Goal: Transaction & Acquisition: Book appointment/travel/reservation

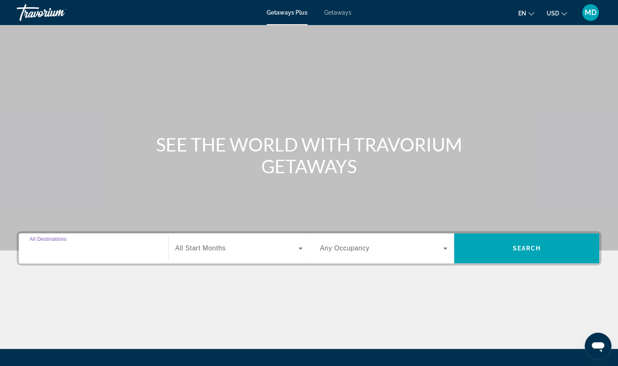
click at [139, 244] on input "Destination All Destinations" at bounding box center [94, 249] width 128 height 10
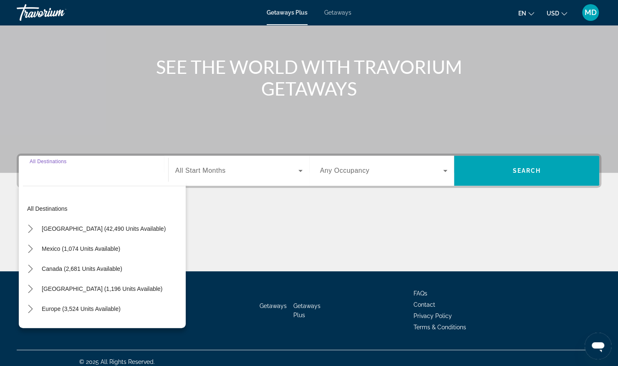
scroll to position [84, 0]
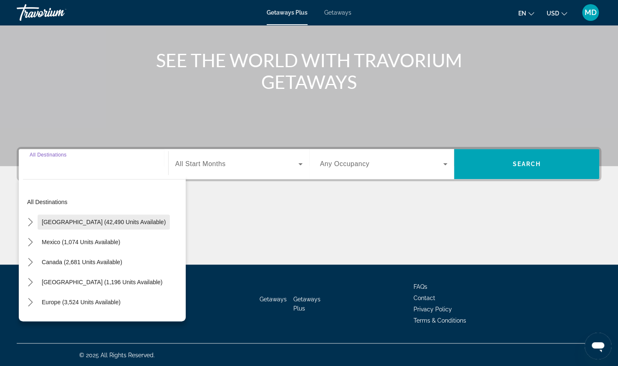
click at [96, 222] on span "United States (42,490 units available)" at bounding box center [104, 222] width 124 height 7
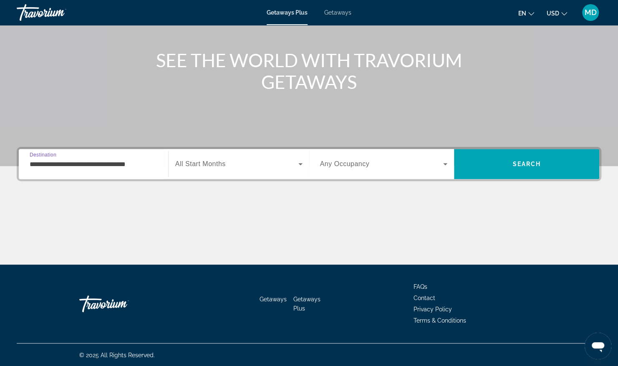
click at [151, 166] on input "**********" at bounding box center [94, 164] width 128 height 10
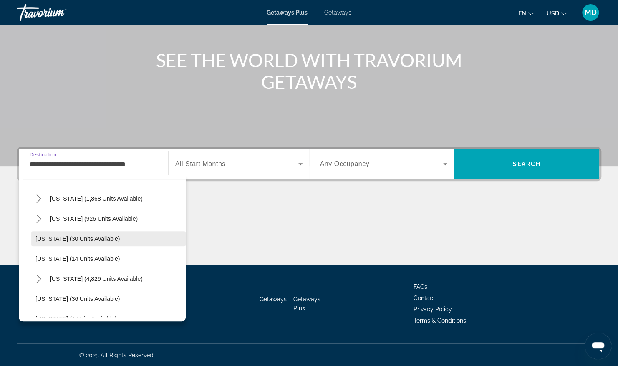
scroll to position [125, 0]
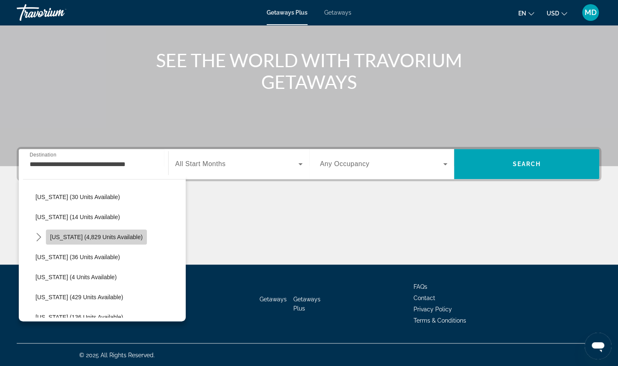
click at [100, 241] on span "Select destination: Florida (4,829 units available)" at bounding box center [96, 237] width 101 height 20
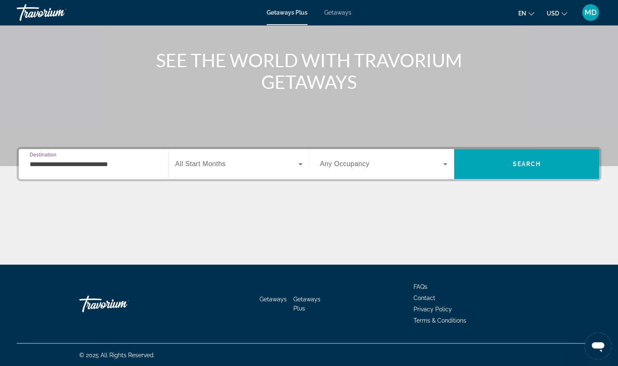
click at [141, 168] on input "**********" at bounding box center [94, 164] width 128 height 10
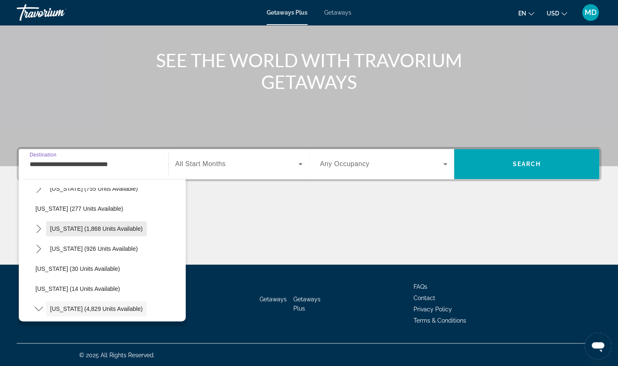
scroll to position [83, 0]
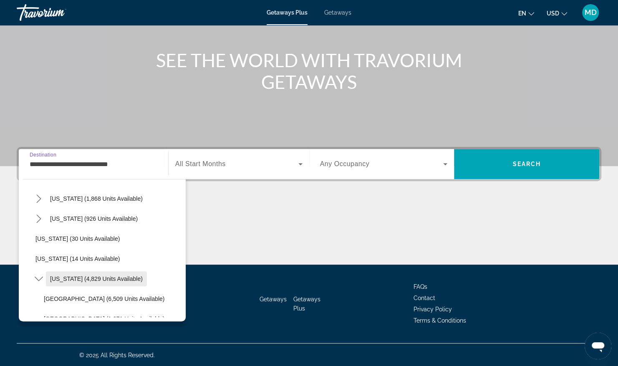
click at [119, 280] on span "Florida (4,829 units available)" at bounding box center [96, 278] width 93 height 7
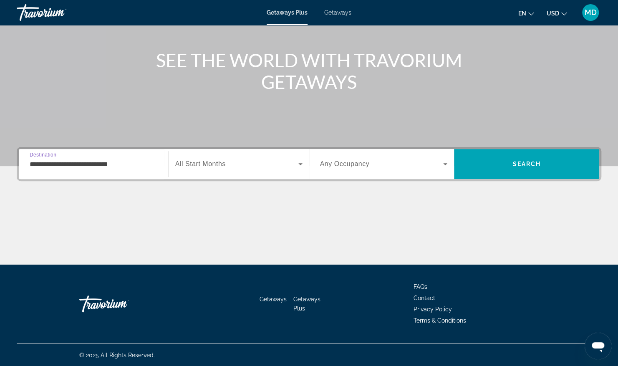
click at [242, 165] on span "Search widget" at bounding box center [236, 164] width 123 height 10
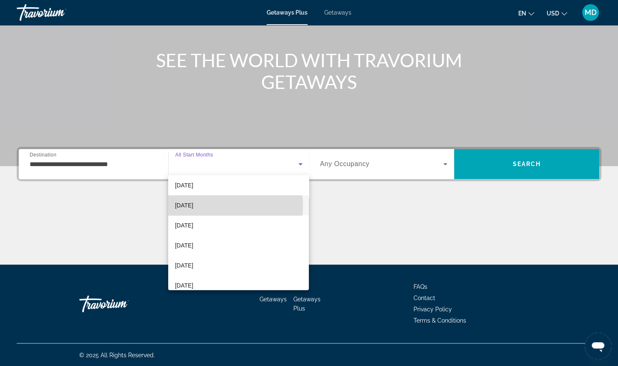
click at [220, 205] on mat-option "February 2026" at bounding box center [238, 205] width 141 height 20
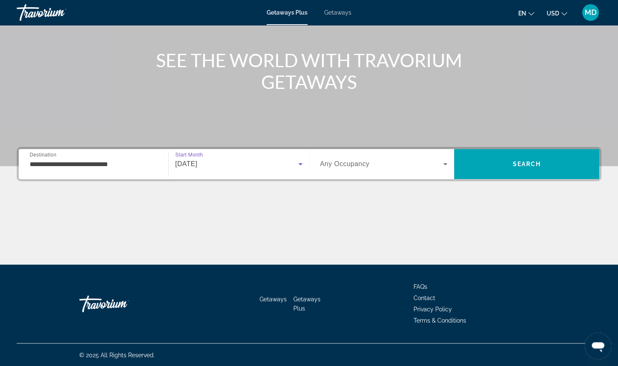
click at [444, 166] on icon "Search widget" at bounding box center [445, 164] width 10 height 10
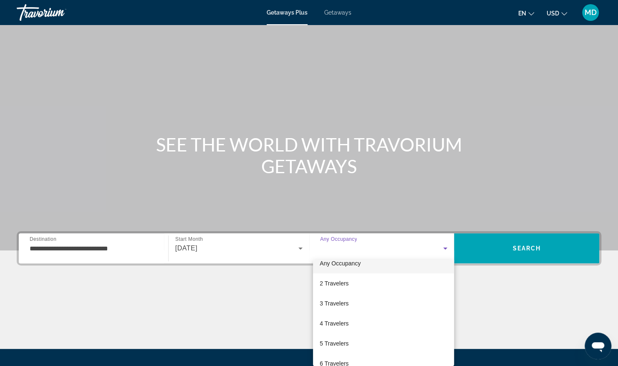
scroll to position [0, 0]
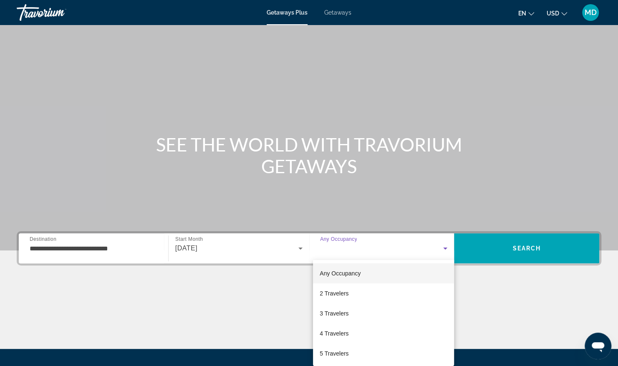
click at [378, 248] on div at bounding box center [309, 183] width 618 height 366
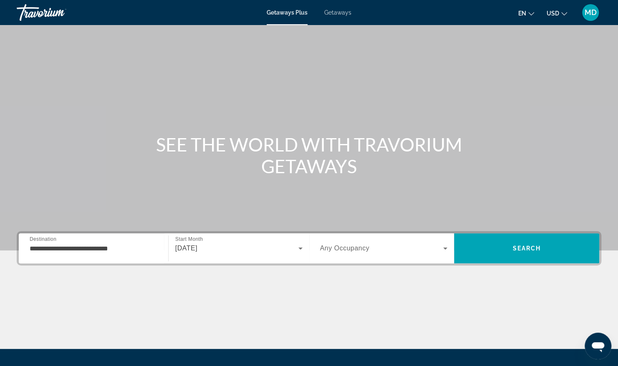
click at [399, 253] on div "Search widget" at bounding box center [384, 248] width 128 height 23
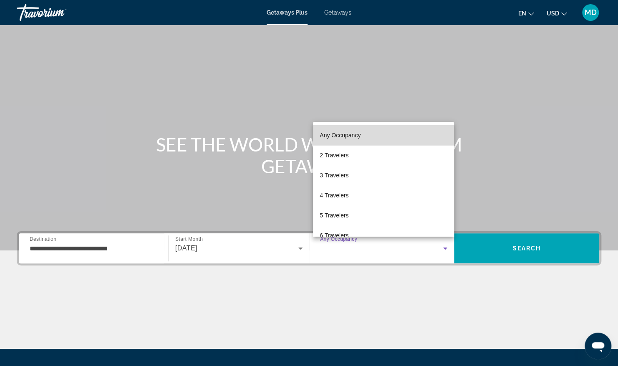
click at [399, 133] on mat-option "Any Occupancy" at bounding box center [383, 135] width 141 height 20
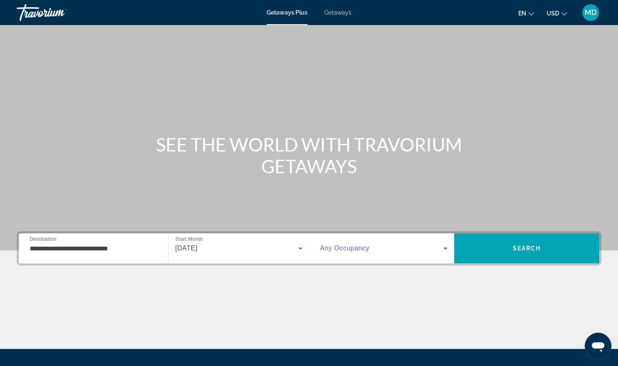
click at [445, 247] on icon "Search widget" at bounding box center [445, 248] width 10 height 10
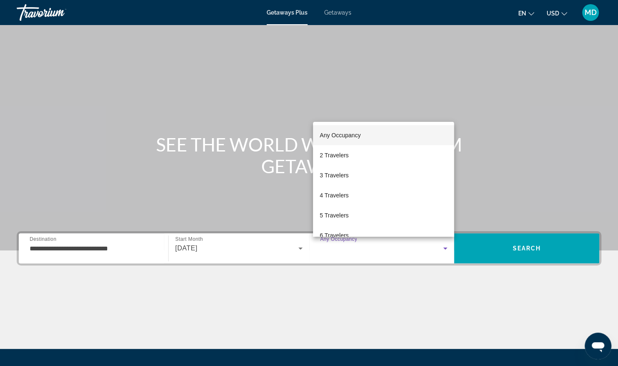
click at [382, 97] on div at bounding box center [309, 183] width 618 height 366
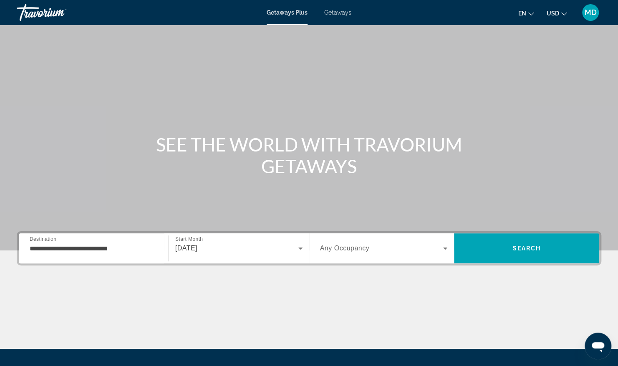
click at [442, 247] on icon "Search widget" at bounding box center [445, 248] width 10 height 10
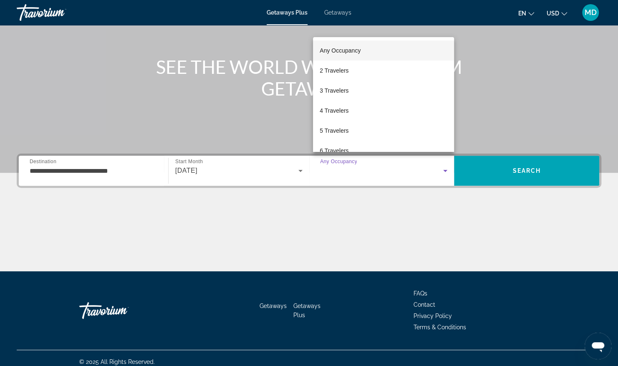
scroll to position [84, 0]
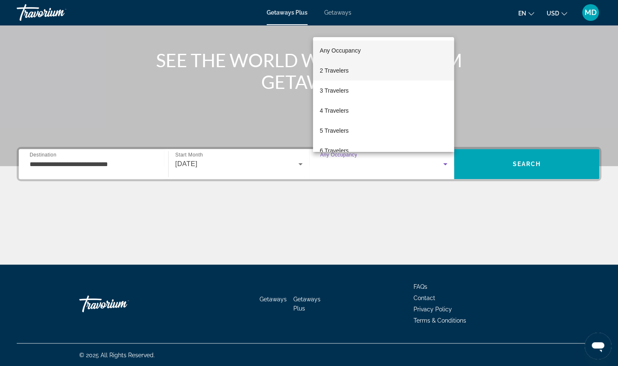
click at [345, 66] on span "2 Travelers" at bounding box center [334, 71] width 29 height 10
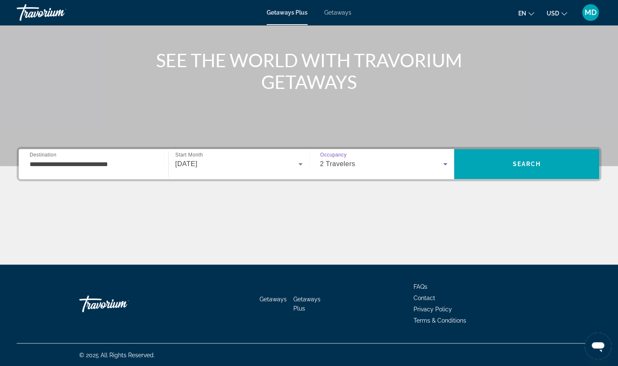
click at [138, 169] on div "**********" at bounding box center [94, 164] width 128 height 24
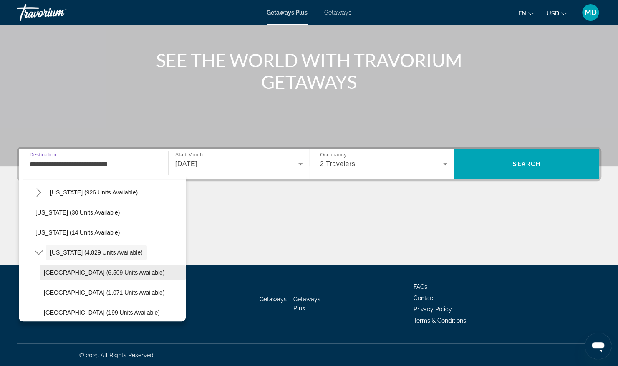
scroll to position [151, 0]
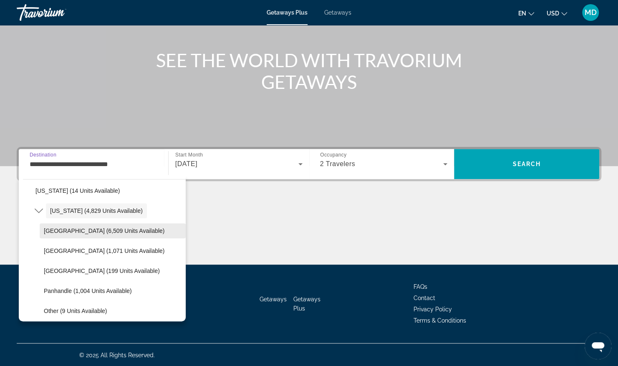
click at [121, 232] on span "Orlando & Disney Area (6,509 units available)" at bounding box center [104, 230] width 121 height 7
type input "**********"
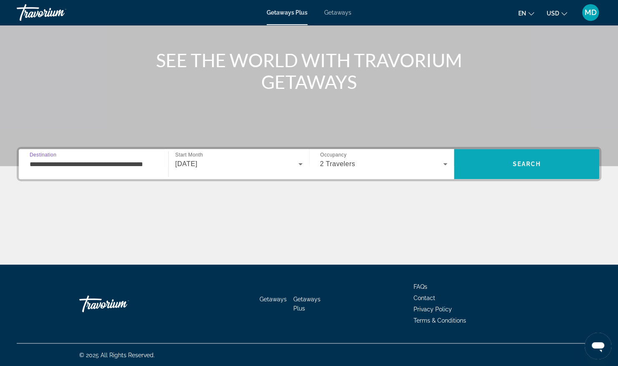
click at [476, 165] on span "Search" at bounding box center [526, 164] width 145 height 20
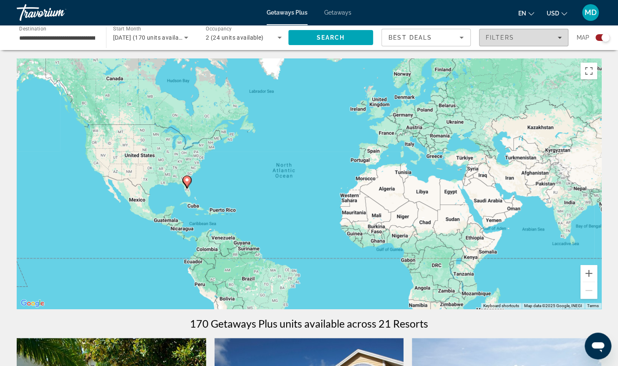
click at [558, 37] on icon "Filters" at bounding box center [559, 38] width 4 height 2
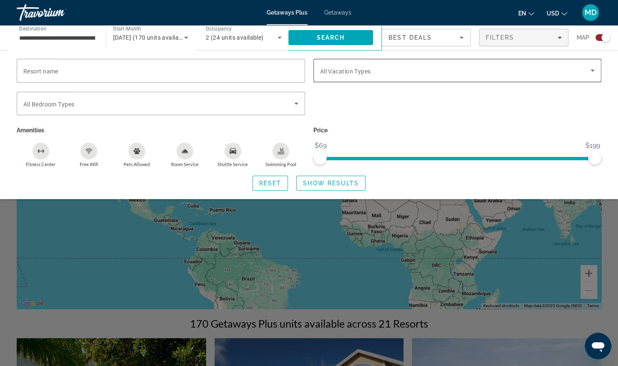
click at [595, 72] on icon "Search widget" at bounding box center [592, 71] width 10 height 10
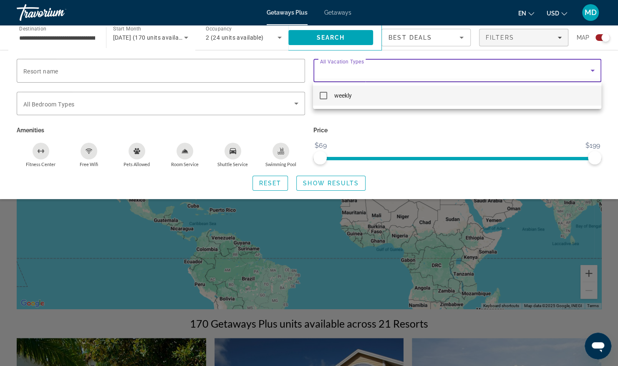
click at [293, 103] on div at bounding box center [309, 183] width 618 height 366
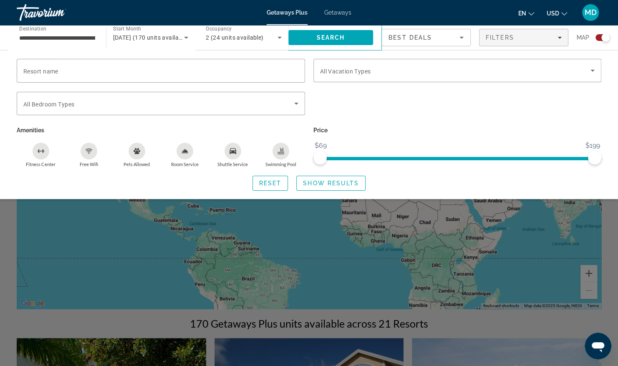
click at [293, 103] on icon "Search widget" at bounding box center [296, 103] width 10 height 10
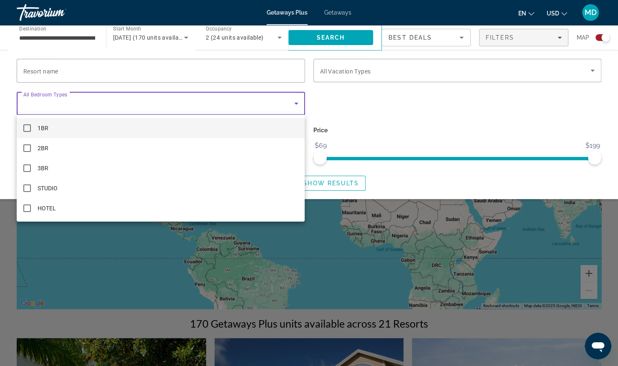
click at [45, 129] on span "1BR" at bounding box center [43, 128] width 11 height 10
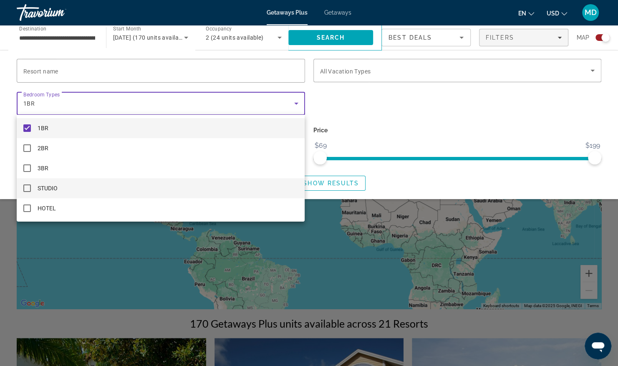
click at [58, 191] on mat-option "STUDIO" at bounding box center [161, 188] width 288 height 20
click at [26, 126] on mat-pseudo-checkbox at bounding box center [27, 128] width 8 height 8
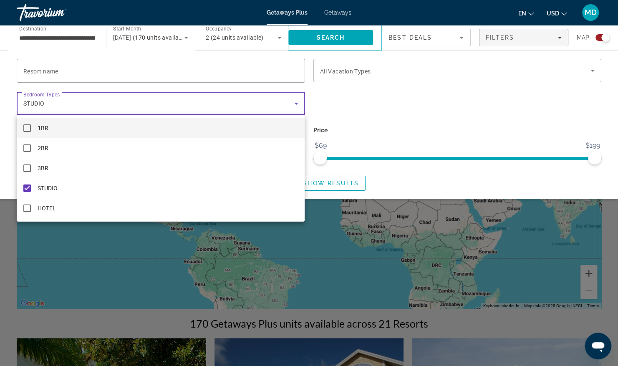
click at [528, 129] on div at bounding box center [309, 183] width 618 height 366
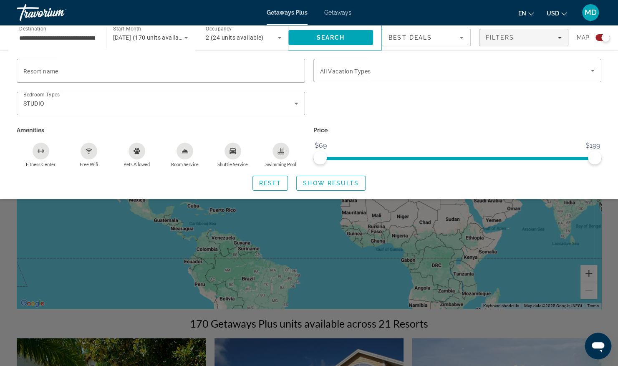
click at [84, 154] on div "Free Wifi" at bounding box center [89, 151] width 17 height 17
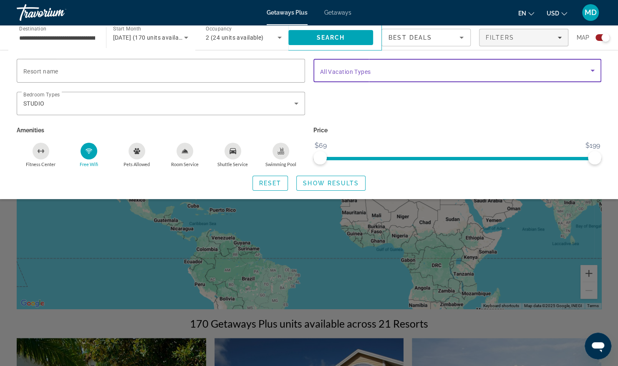
click at [596, 71] on icon "Search widget" at bounding box center [592, 71] width 10 height 10
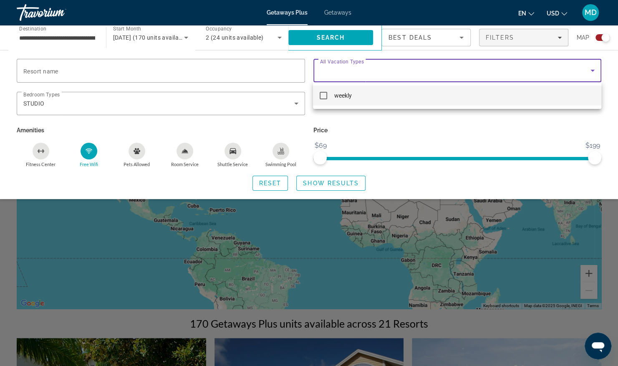
click at [149, 63] on div at bounding box center [309, 183] width 618 height 366
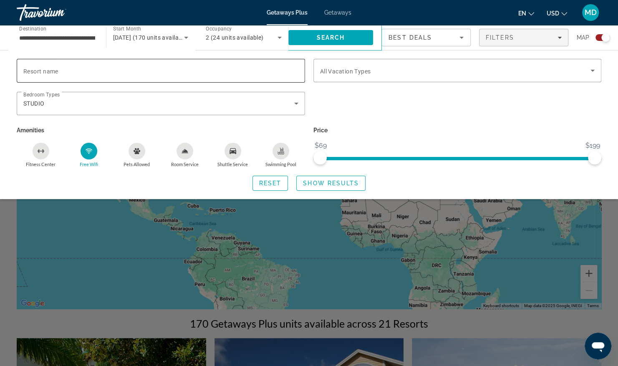
click at [88, 70] on input "Resort name" at bounding box center [160, 71] width 275 height 10
click at [340, 10] on span "Getaways" at bounding box center [337, 12] width 27 height 7
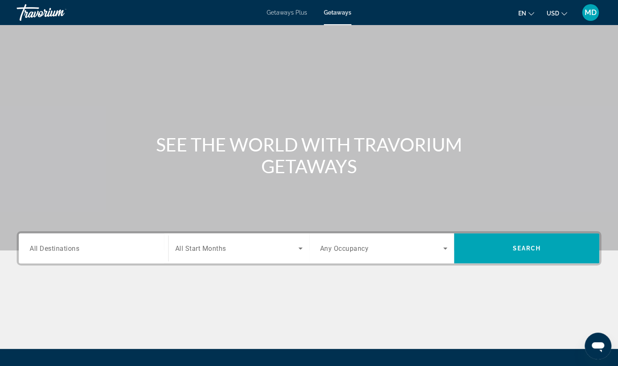
click at [124, 250] on input "Destination All Destinations" at bounding box center [94, 249] width 128 height 10
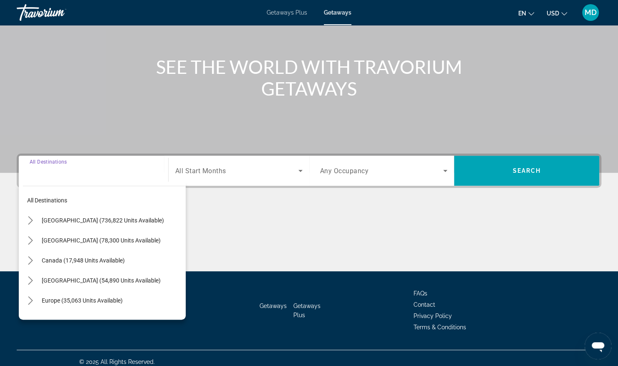
scroll to position [84, 0]
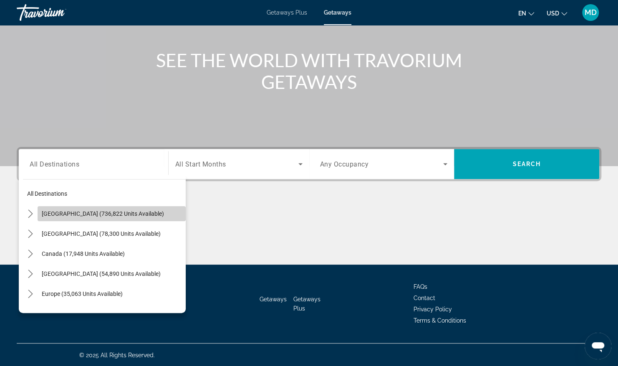
click at [131, 213] on span "United States (736,822 units available)" at bounding box center [103, 213] width 122 height 7
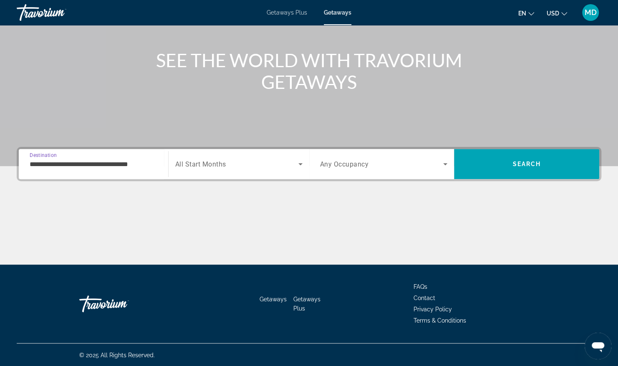
click at [145, 165] on input "**********" at bounding box center [94, 164] width 128 height 10
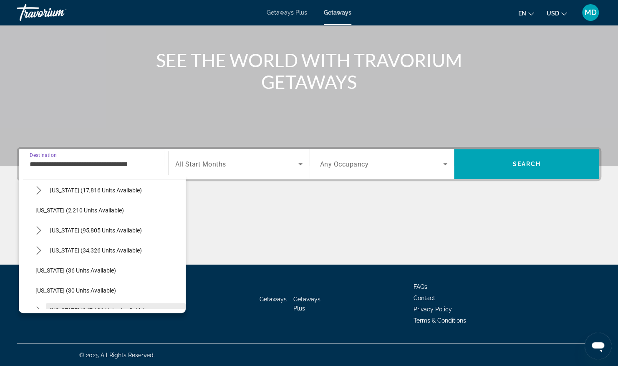
scroll to position [83, 0]
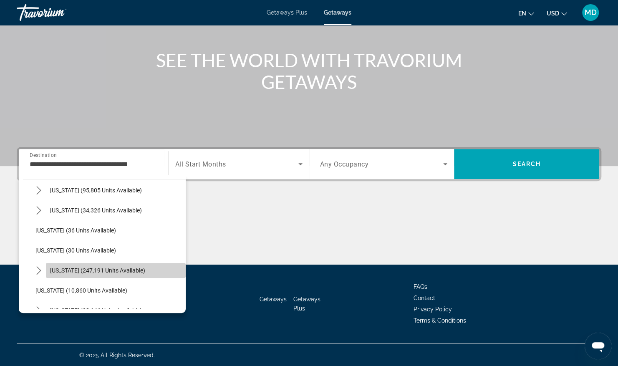
click at [124, 270] on span "Florida (247,191 units available)" at bounding box center [97, 270] width 95 height 7
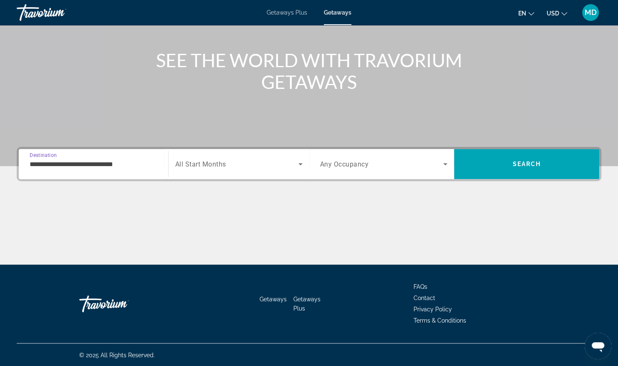
click at [143, 166] on input "**********" at bounding box center [94, 164] width 128 height 10
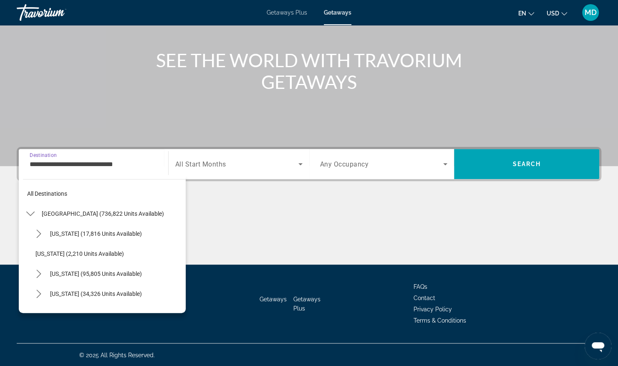
scroll to position [110, 0]
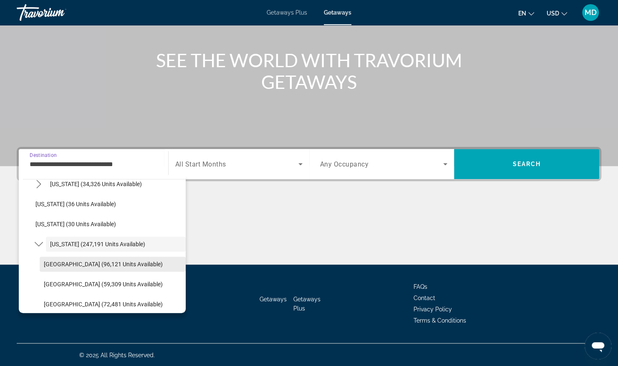
click at [124, 263] on span "Orlando & Disney Area (96,121 units available)" at bounding box center [103, 264] width 119 height 7
type input "**********"
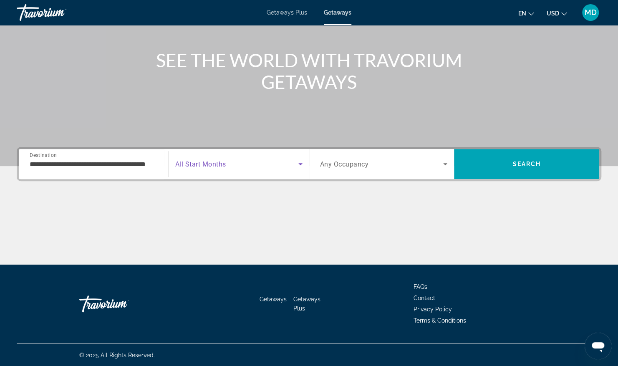
click at [227, 168] on span "Search widget" at bounding box center [236, 164] width 123 height 10
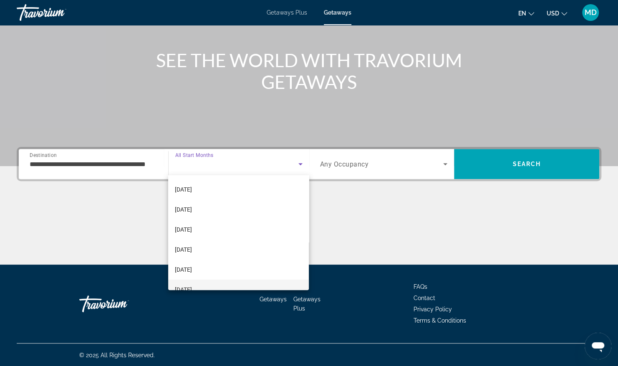
scroll to position [83, 0]
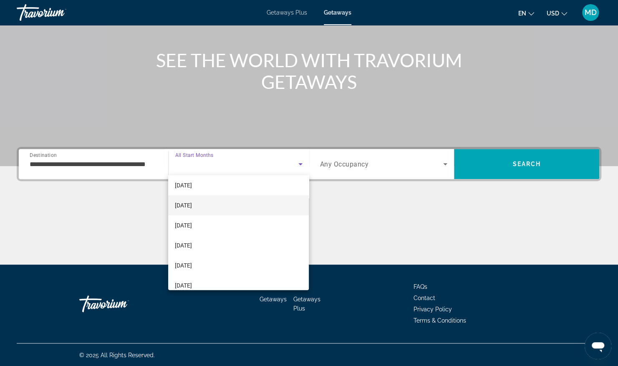
click at [226, 208] on mat-option "February 2026" at bounding box center [238, 205] width 141 height 20
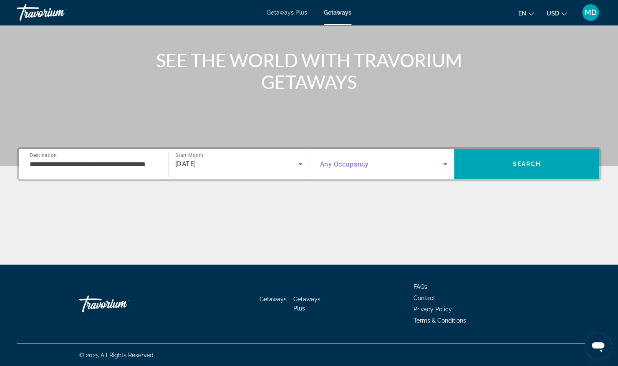
click at [441, 163] on icon "Search widget" at bounding box center [445, 164] width 10 height 10
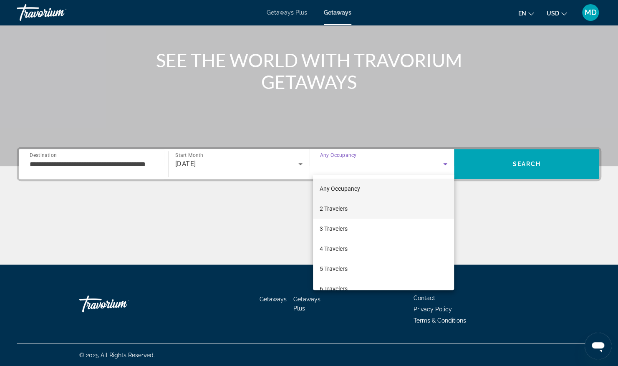
click at [359, 205] on mat-option "2 Travelers" at bounding box center [383, 209] width 141 height 20
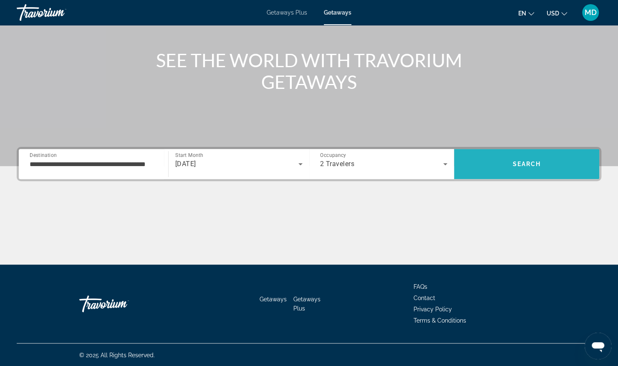
click at [540, 164] on span "Search" at bounding box center [526, 164] width 28 height 7
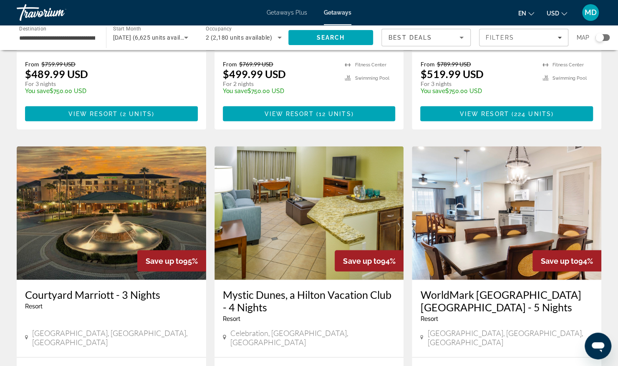
scroll to position [901, 0]
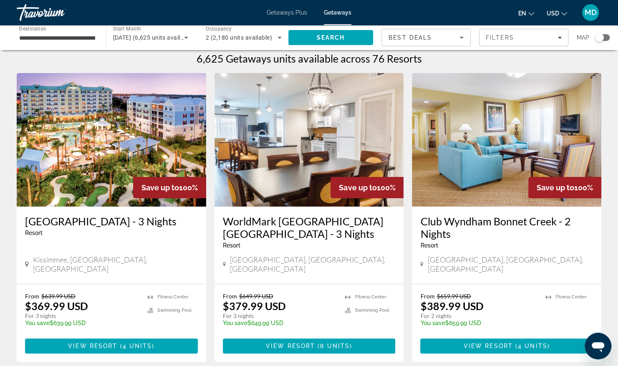
scroll to position [0, 0]
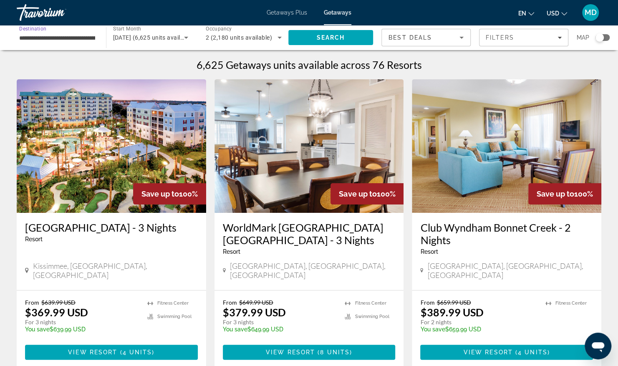
click at [80, 37] on input "**********" at bounding box center [57, 38] width 76 height 10
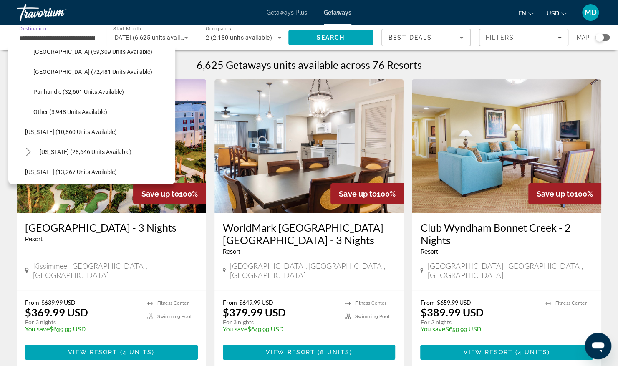
scroll to position [88, 0]
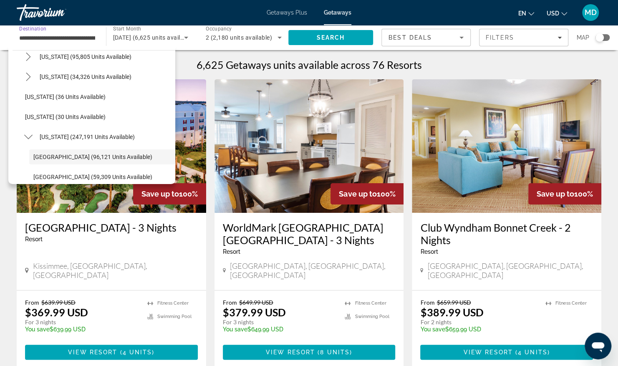
click at [127, 273] on div "Calypso Cay Resort - 3 Nights Resort - This is an adults only resort Kissimmee,…" at bounding box center [111, 251] width 189 height 77
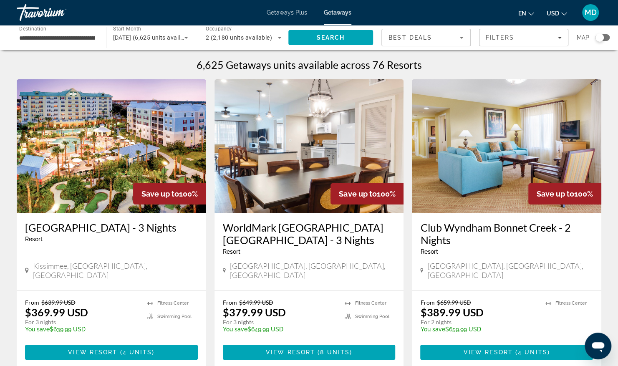
click at [135, 129] on img "Main content" at bounding box center [111, 146] width 189 height 134
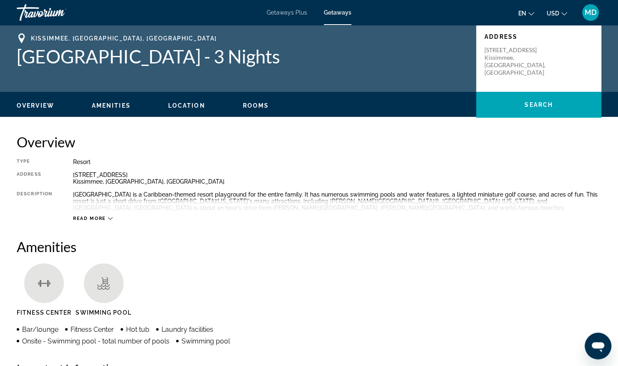
click at [98, 217] on span "Read more" at bounding box center [89, 218] width 33 height 5
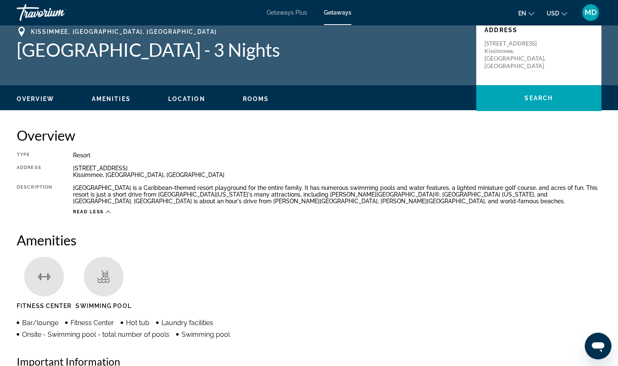
scroll to position [5, 0]
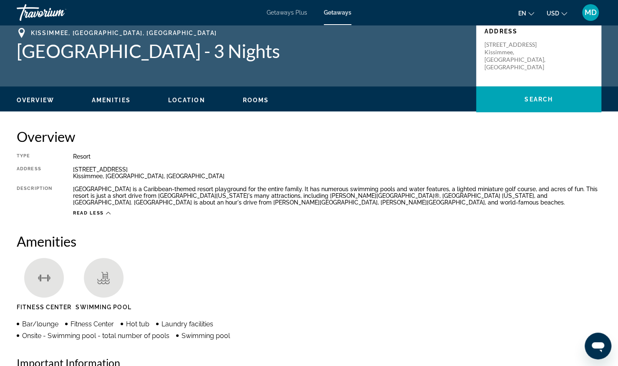
click at [299, 13] on span "Getaways Plus" at bounding box center [287, 12] width 40 height 7
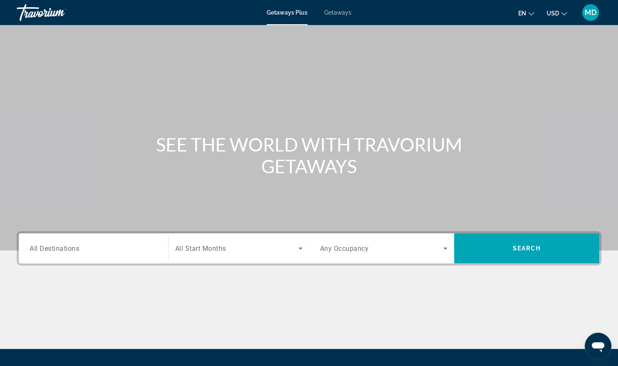
click at [73, 250] on span "All Destinations" at bounding box center [55, 248] width 50 height 8
click at [73, 250] on input "Destination All Destinations" at bounding box center [94, 249] width 128 height 10
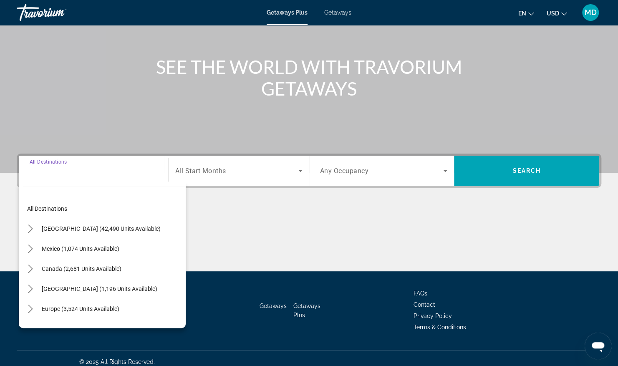
scroll to position [84, 0]
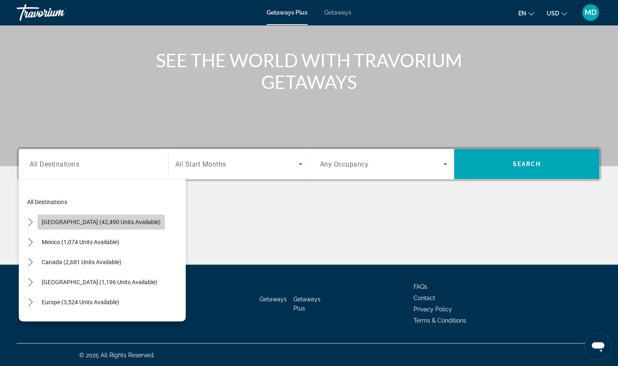
click at [122, 223] on span "United States (42,490 units available)" at bounding box center [101, 222] width 119 height 7
type input "**********"
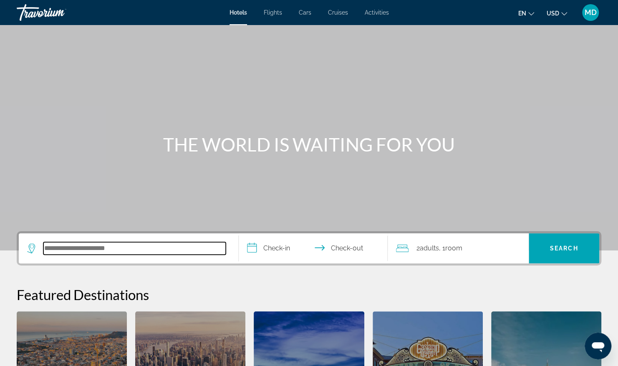
click at [148, 245] on input "Search hotel destination" at bounding box center [134, 248] width 182 height 13
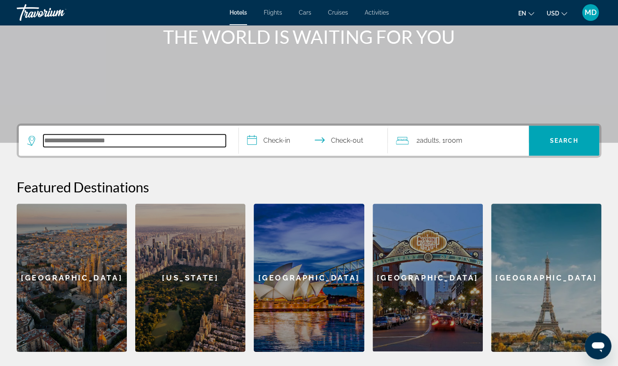
scroll to position [204, 0]
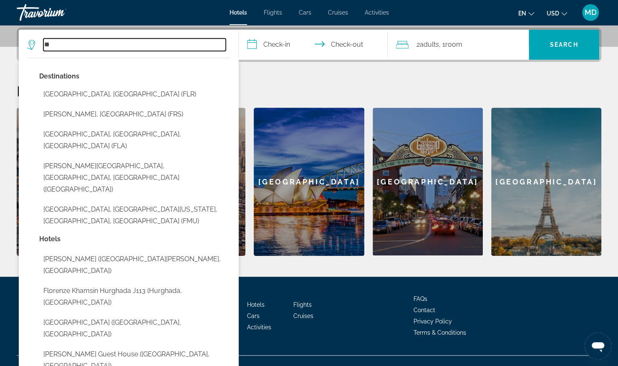
type input "*"
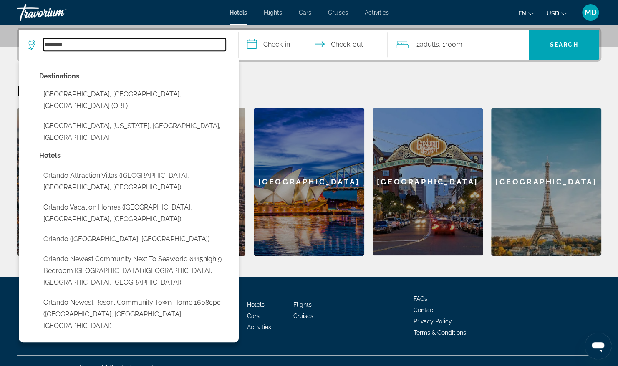
scroll to position [216, 0]
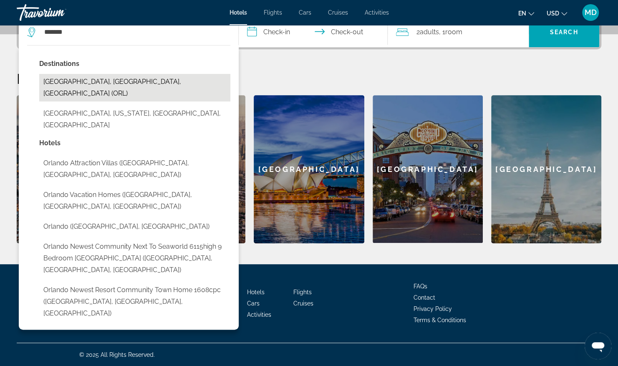
click at [114, 86] on button "Orlando, FL, United States (ORL)" at bounding box center [134, 88] width 191 height 28
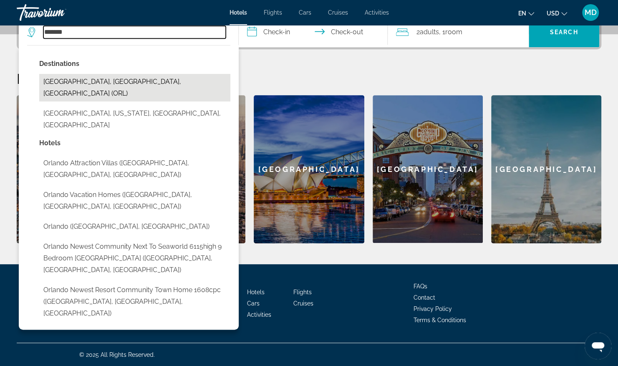
type input "**********"
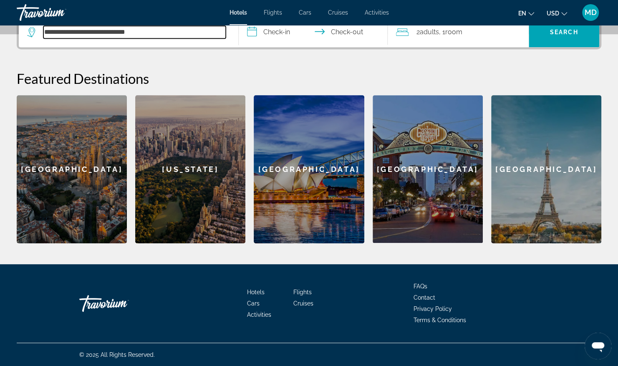
scroll to position [204, 0]
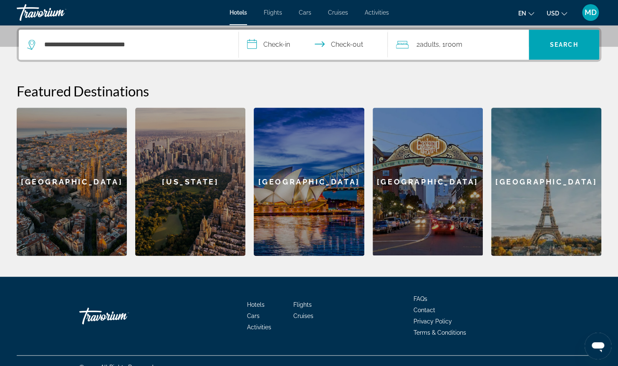
click at [266, 41] on input "**********" at bounding box center [315, 46] width 153 height 33
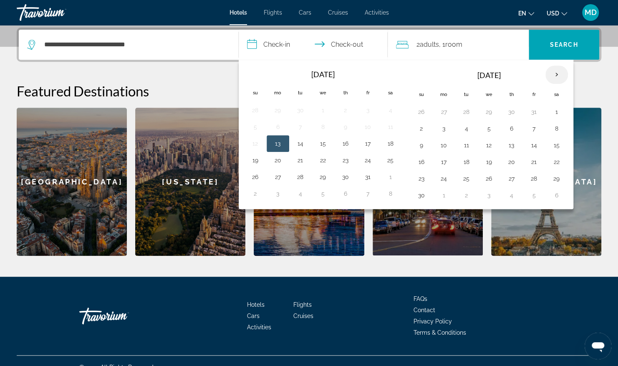
click at [557, 74] on th "Next month" at bounding box center [556, 75] width 23 height 18
click at [344, 178] on button "26" at bounding box center [345, 179] width 13 height 12
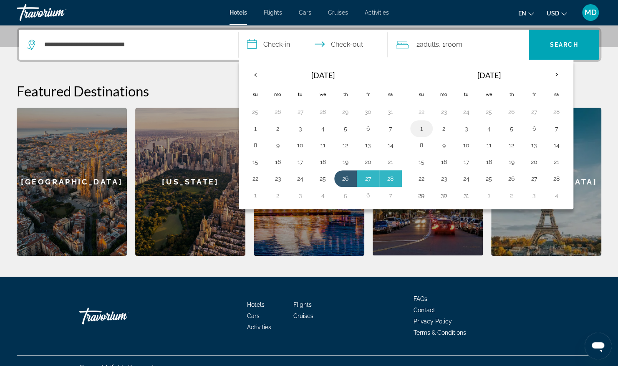
click at [418, 129] on button "1" at bounding box center [421, 129] width 13 height 12
type input "**********"
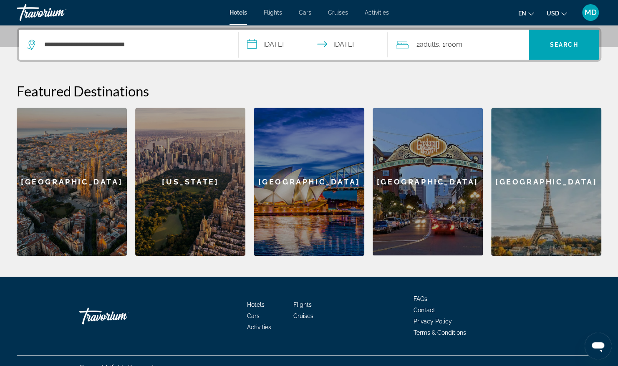
click at [478, 45] on div "2 Adult Adults , 1 Room rooms" at bounding box center [462, 45] width 133 height 12
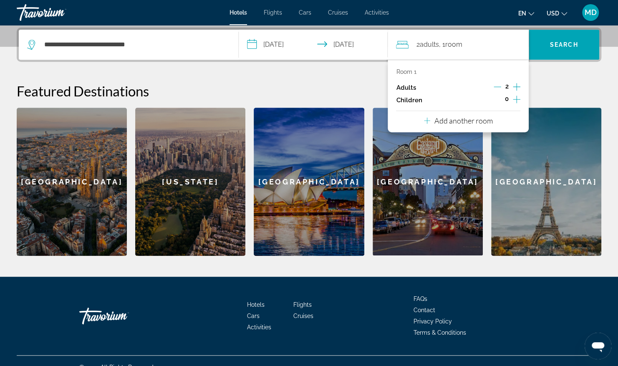
click at [494, 85] on icon "Decrement adults" at bounding box center [498, 87] width 8 height 8
click at [559, 42] on span "Search" at bounding box center [564, 44] width 28 height 7
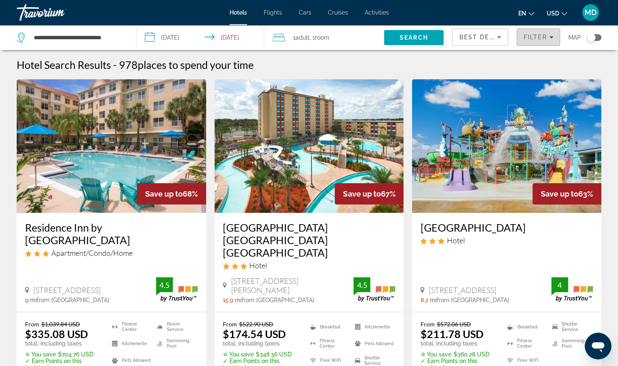
click at [556, 42] on span "Filters" at bounding box center [538, 37] width 43 height 20
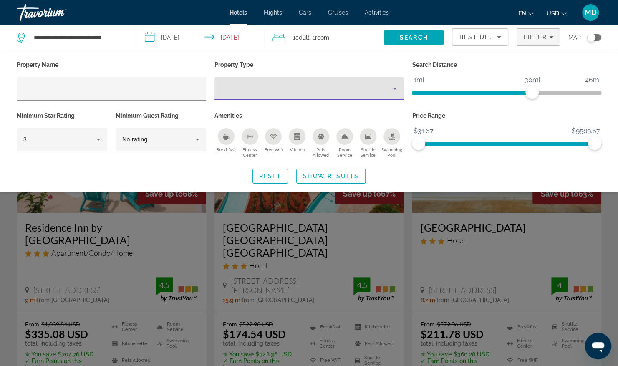
click at [391, 88] on icon "Property type" at bounding box center [395, 88] width 10 height 10
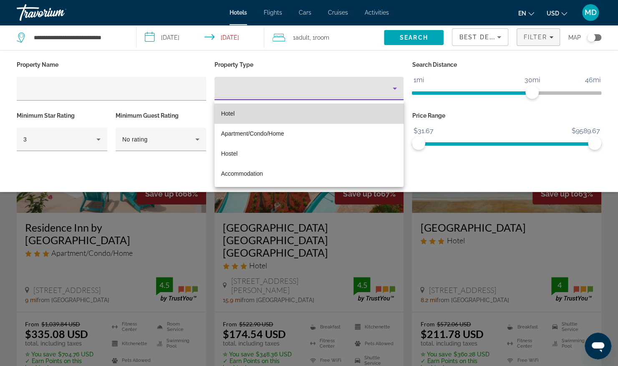
click at [351, 112] on mat-option "Hotel" at bounding box center [308, 113] width 189 height 20
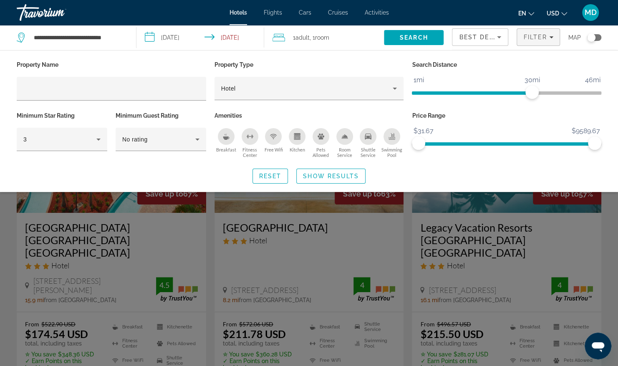
click at [226, 134] on icon "Breakfast" at bounding box center [226, 136] width 7 height 7
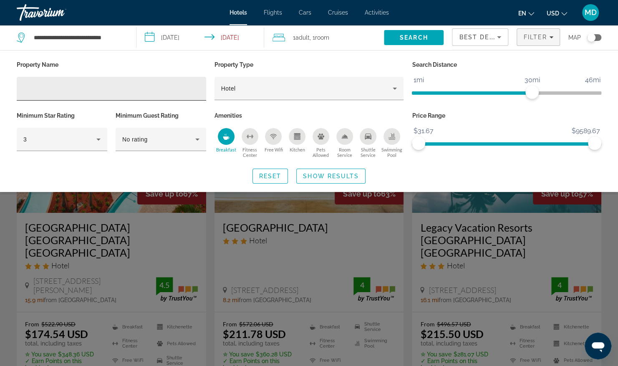
click at [169, 95] on div "Hotel Filters" at bounding box center [111, 89] width 176 height 24
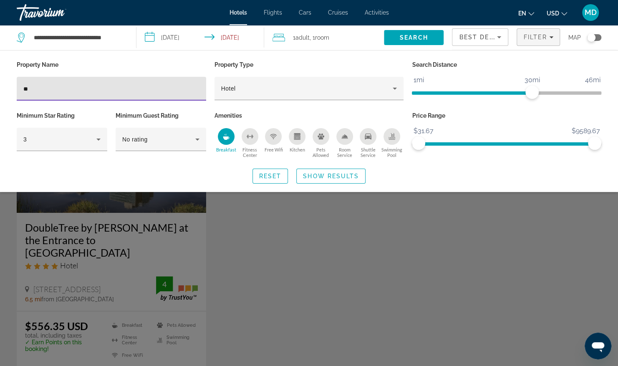
type input "*"
type input "**********"
click at [410, 41] on span "Search" at bounding box center [414, 38] width 60 height 20
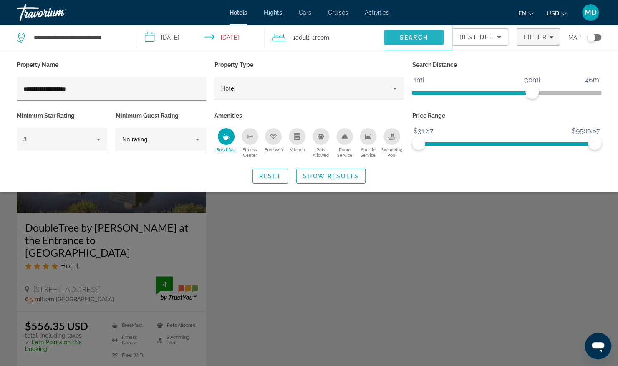
click at [424, 38] on span "Search" at bounding box center [414, 37] width 28 height 7
click at [410, 43] on span "Search" at bounding box center [414, 38] width 60 height 20
click at [414, 33] on span "Search" at bounding box center [414, 38] width 60 height 20
click at [295, 247] on div "Search widget" at bounding box center [309, 245] width 618 height 241
